Goal: Entertainment & Leisure: Consume media (video, audio)

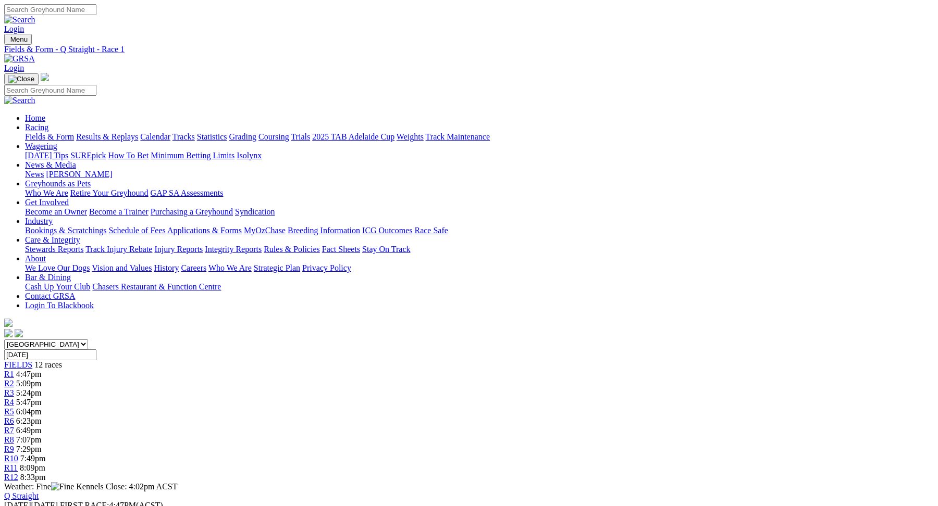
click at [14, 389] on link "R3" at bounding box center [9, 393] width 10 height 9
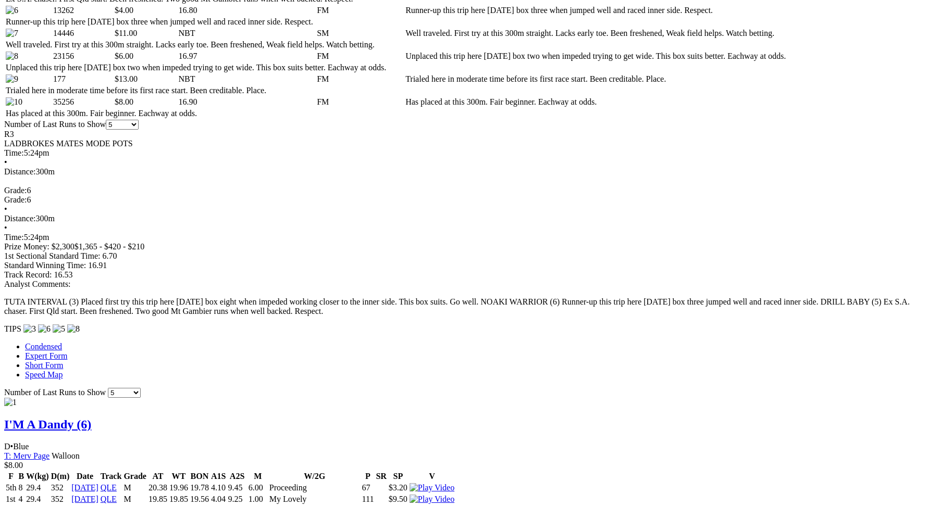
scroll to position [712, 0]
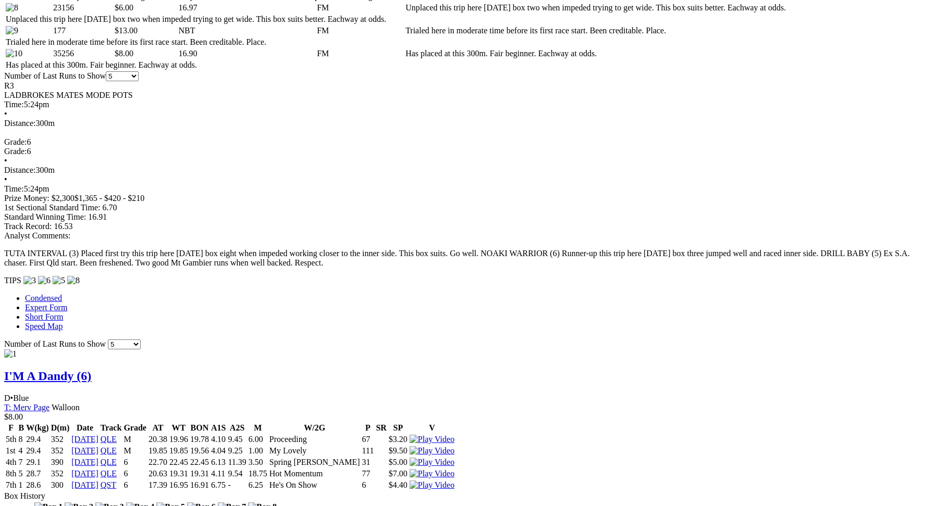
scroll to position [738, 0]
